Goal: Find specific page/section: Find specific page/section

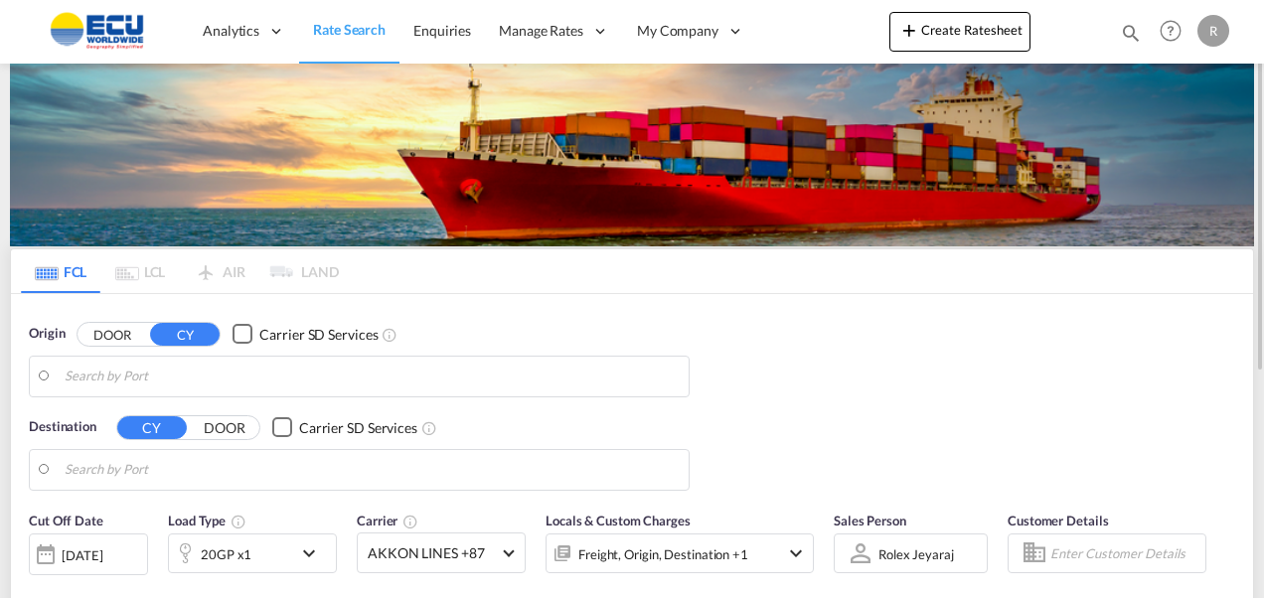
click at [340, 32] on span "Rate Search" at bounding box center [349, 29] width 73 height 17
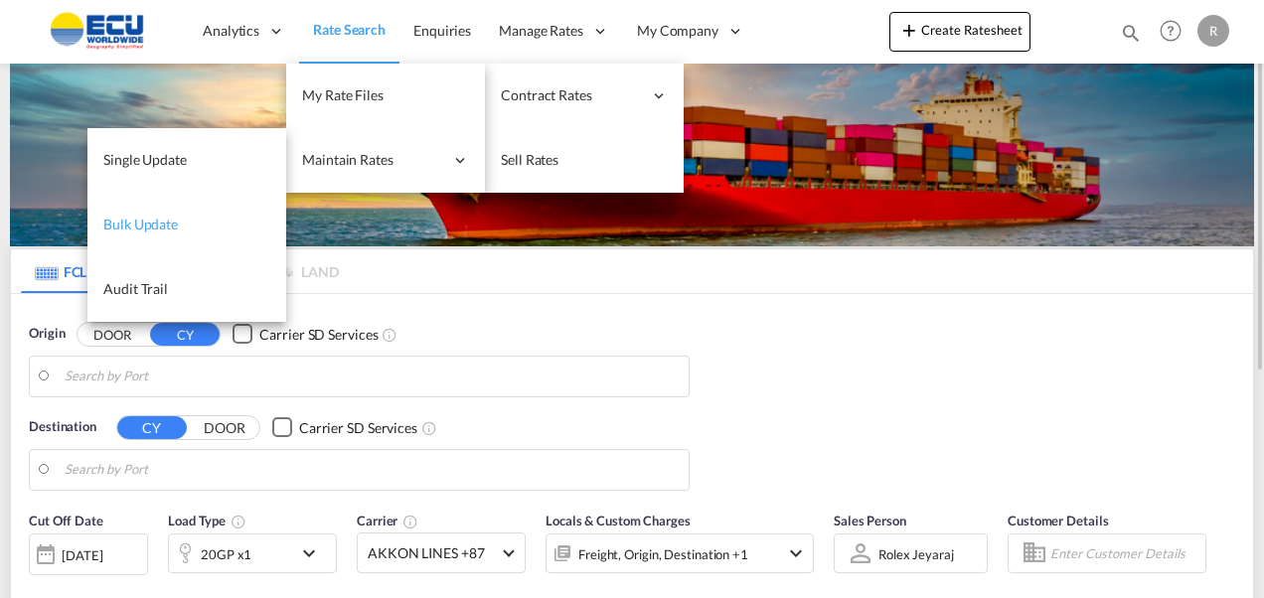
click at [162, 229] on span "Bulk Update" at bounding box center [140, 224] width 75 height 17
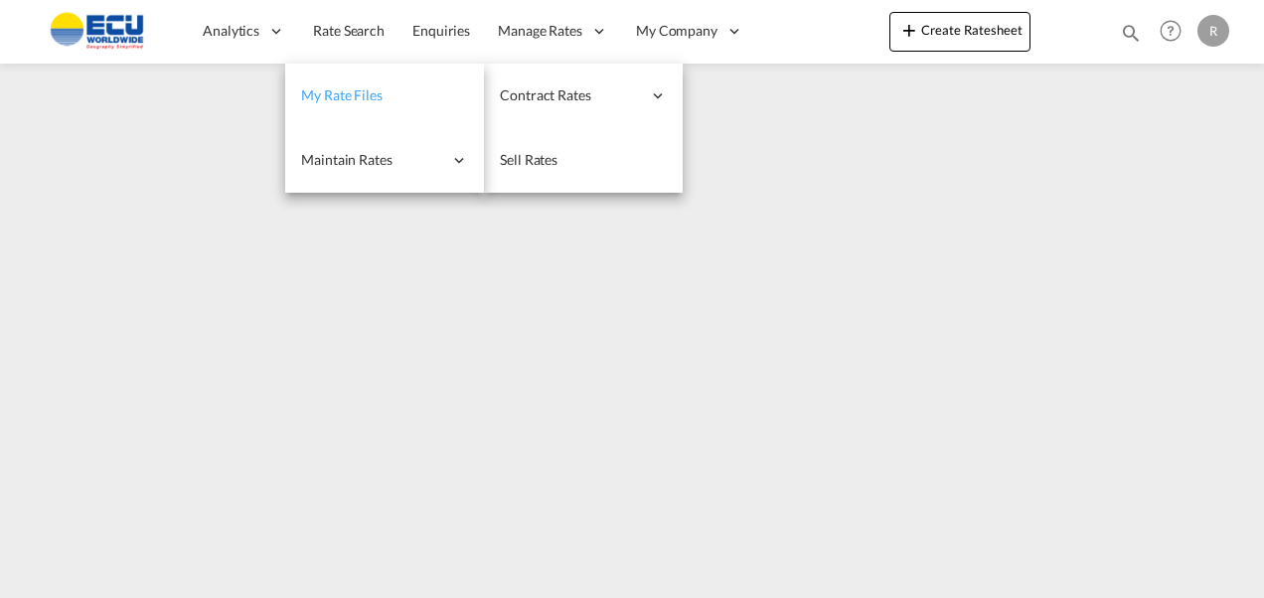
click at [338, 95] on span "My Rate Files" at bounding box center [341, 94] width 81 height 17
